Goal: Navigation & Orientation: Locate item on page

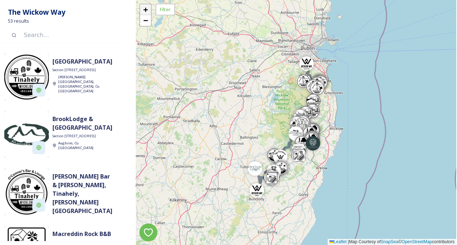
click at [143, 8] on span "+" at bounding box center [145, 9] width 5 height 9
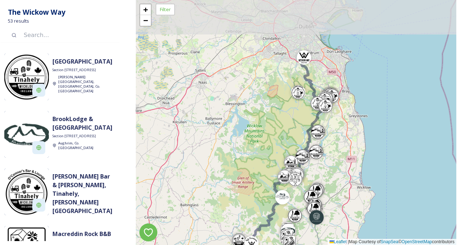
drag, startPoint x: 224, startPoint y: 54, endPoint x: 219, endPoint y: 127, distance: 73.1
click at [219, 126] on div "+ − Leaflet | Map Courtesy of SnapSea © OpenStreetMap contributors" at bounding box center [296, 122] width 320 height 245
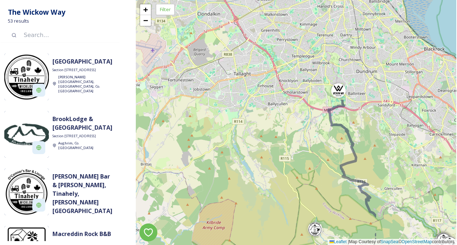
drag, startPoint x: 350, startPoint y: 53, endPoint x: 197, endPoint y: 196, distance: 209.4
click at [198, 198] on div "+ − Leaflet | Map Courtesy of SnapSea © OpenStreetMap contributors" at bounding box center [296, 122] width 320 height 245
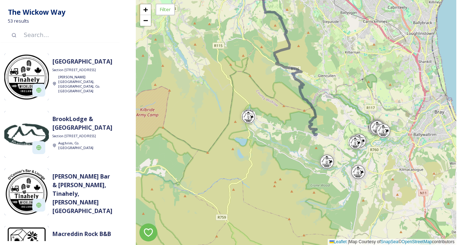
drag, startPoint x: 389, startPoint y: 183, endPoint x: 349, endPoint y: 50, distance: 139.0
click at [349, 51] on div "+ − Leaflet | Map Courtesy of SnapSea © OpenStreetMap contributors" at bounding box center [296, 122] width 320 height 245
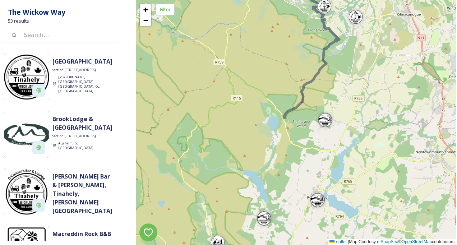
drag, startPoint x: 190, startPoint y: 212, endPoint x: 188, endPoint y: 60, distance: 152.7
click at [188, 60] on div "+ − Leaflet | Map Courtesy of SnapSea © OpenStreetMap contributors" at bounding box center [296, 122] width 320 height 245
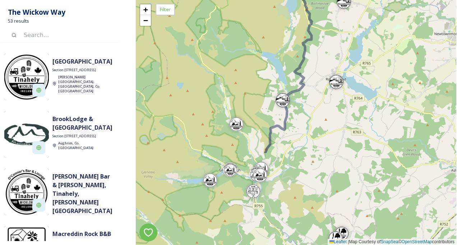
drag, startPoint x: 182, startPoint y: 196, endPoint x: 201, endPoint y: 79, distance: 118.7
click at [201, 79] on div "+ − Leaflet | Map Courtesy of SnapSea © OpenStreetMap contributors" at bounding box center [296, 122] width 320 height 245
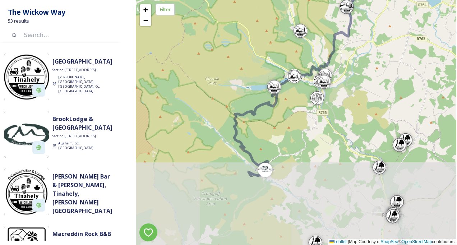
drag, startPoint x: 322, startPoint y: 179, endPoint x: 386, endPoint y: 78, distance: 119.2
click at [387, 80] on div "+ − Leaflet | Map Courtesy of SnapSea © OpenStreetMap contributors" at bounding box center [296, 122] width 320 height 245
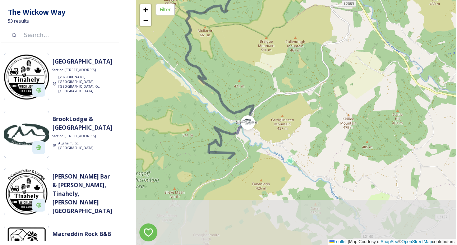
drag, startPoint x: 354, startPoint y: 200, endPoint x: 349, endPoint y: 87, distance: 113.2
click at [349, 87] on div "+ − Leaflet | Map Courtesy of SnapSea © OpenStreetMap contributors" at bounding box center [296, 122] width 320 height 245
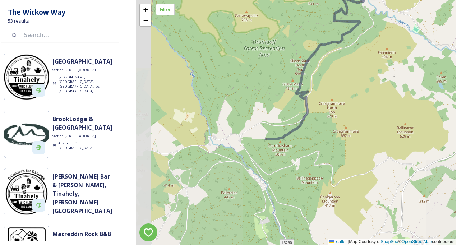
drag, startPoint x: 266, startPoint y: 186, endPoint x: 392, endPoint y: 54, distance: 182.4
click at [392, 54] on div "+ − Leaflet | Map Courtesy of SnapSea © OpenStreetMap contributors" at bounding box center [296, 122] width 320 height 245
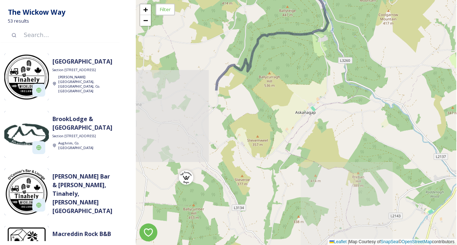
drag, startPoint x: 314, startPoint y: 184, endPoint x: 368, endPoint y: 11, distance: 181.3
click at [368, 11] on div "+ − Leaflet | Map Courtesy of SnapSea © OpenStreetMap contributors" at bounding box center [296, 122] width 320 height 245
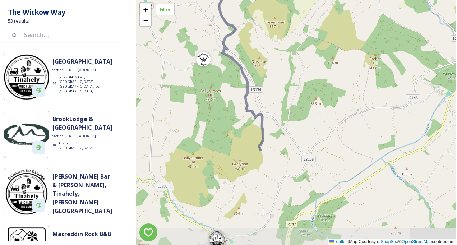
drag, startPoint x: 271, startPoint y: 149, endPoint x: 288, endPoint y: 32, distance: 118.7
click at [288, 32] on div "+ − Leaflet | Map Courtesy of SnapSea © OpenStreetMap contributors" at bounding box center [296, 122] width 320 height 245
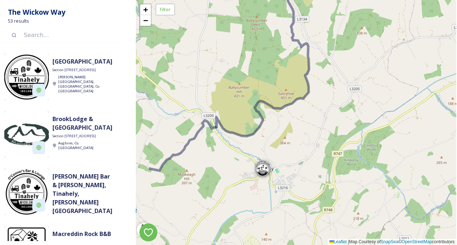
drag, startPoint x: 342, startPoint y: 141, endPoint x: 377, endPoint y: 87, distance: 64.6
click at [386, 80] on div "+ − Leaflet | Map Courtesy of SnapSea © OpenStreetMap contributors" at bounding box center [296, 122] width 320 height 245
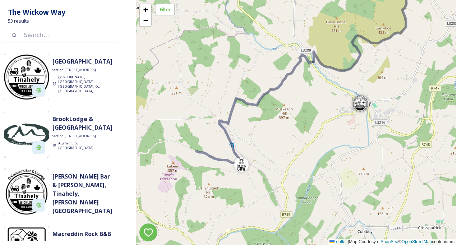
drag, startPoint x: 228, startPoint y: 200, endPoint x: 321, endPoint y: 139, distance: 110.9
click at [321, 139] on div "+ − Leaflet | Map Courtesy of SnapSea © OpenStreetMap contributors" at bounding box center [296, 122] width 320 height 245
click at [234, 162] on div at bounding box center [241, 163] width 14 height 14
